Goal: Check status: Check status

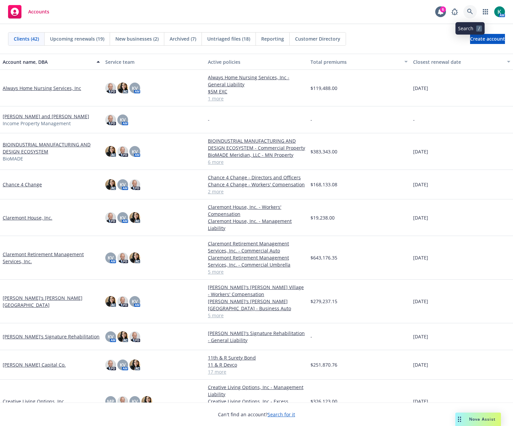
click at [472, 13] on icon at bounding box center [470, 12] width 6 height 6
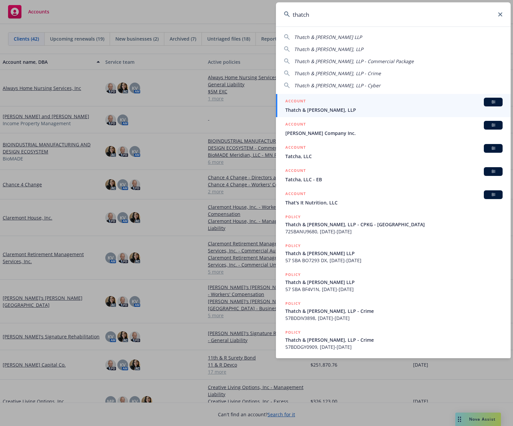
type input "thatch"
click at [378, 109] on span "Thatch & [PERSON_NAME], LLP" at bounding box center [394, 109] width 217 height 7
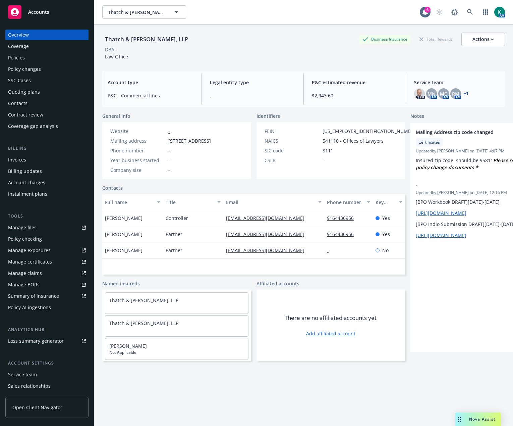
drag, startPoint x: 414, startPoint y: 109, endPoint x: 421, endPoint y: 108, distance: 7.4
click at [414, 109] on div "Thatch & Hooper, LLP Business Insurance Total Rewards Actions DBA: - Law Office…" at bounding box center [303, 233] width 403 height 418
click at [464, 93] on link "+ 1" at bounding box center [466, 94] width 5 height 4
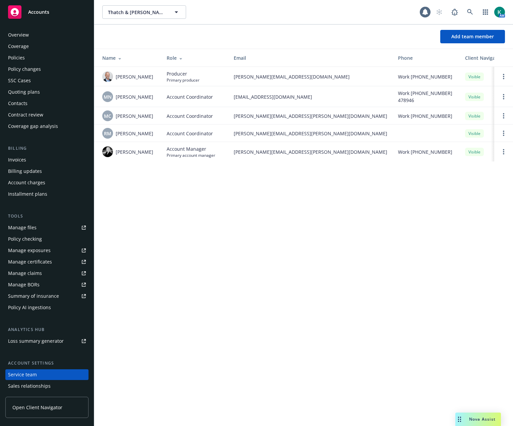
scroll to position [34, 0]
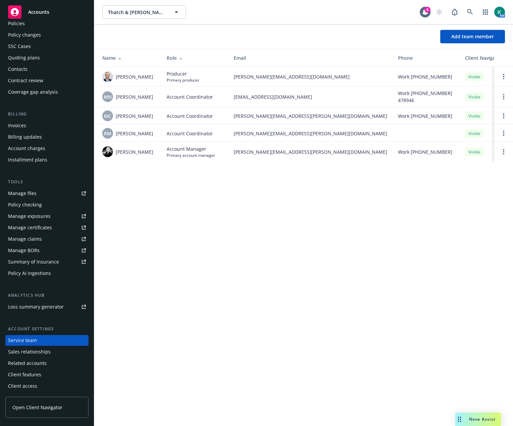
click at [45, 49] on div "SSC Cases" at bounding box center [47, 46] width 78 height 11
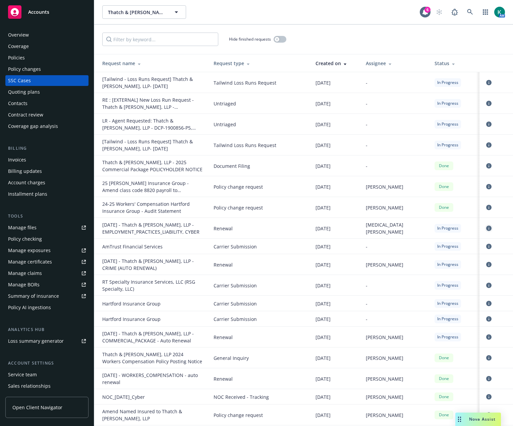
click at [487, 228] on icon "circleInformation" at bounding box center [489, 227] width 5 height 5
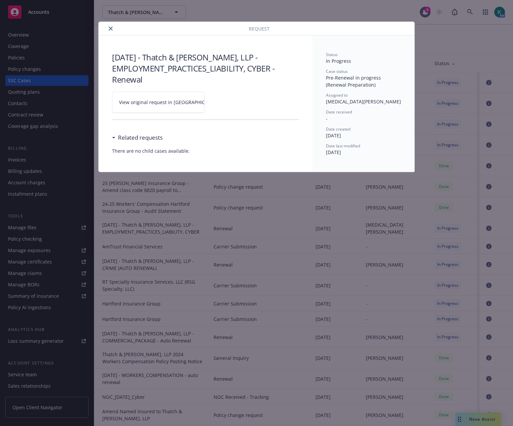
click at [169, 100] on span "View original request in [GEOGRAPHIC_DATA]" at bounding box center [170, 102] width 102 height 7
